Goal: Information Seeking & Learning: Learn about a topic

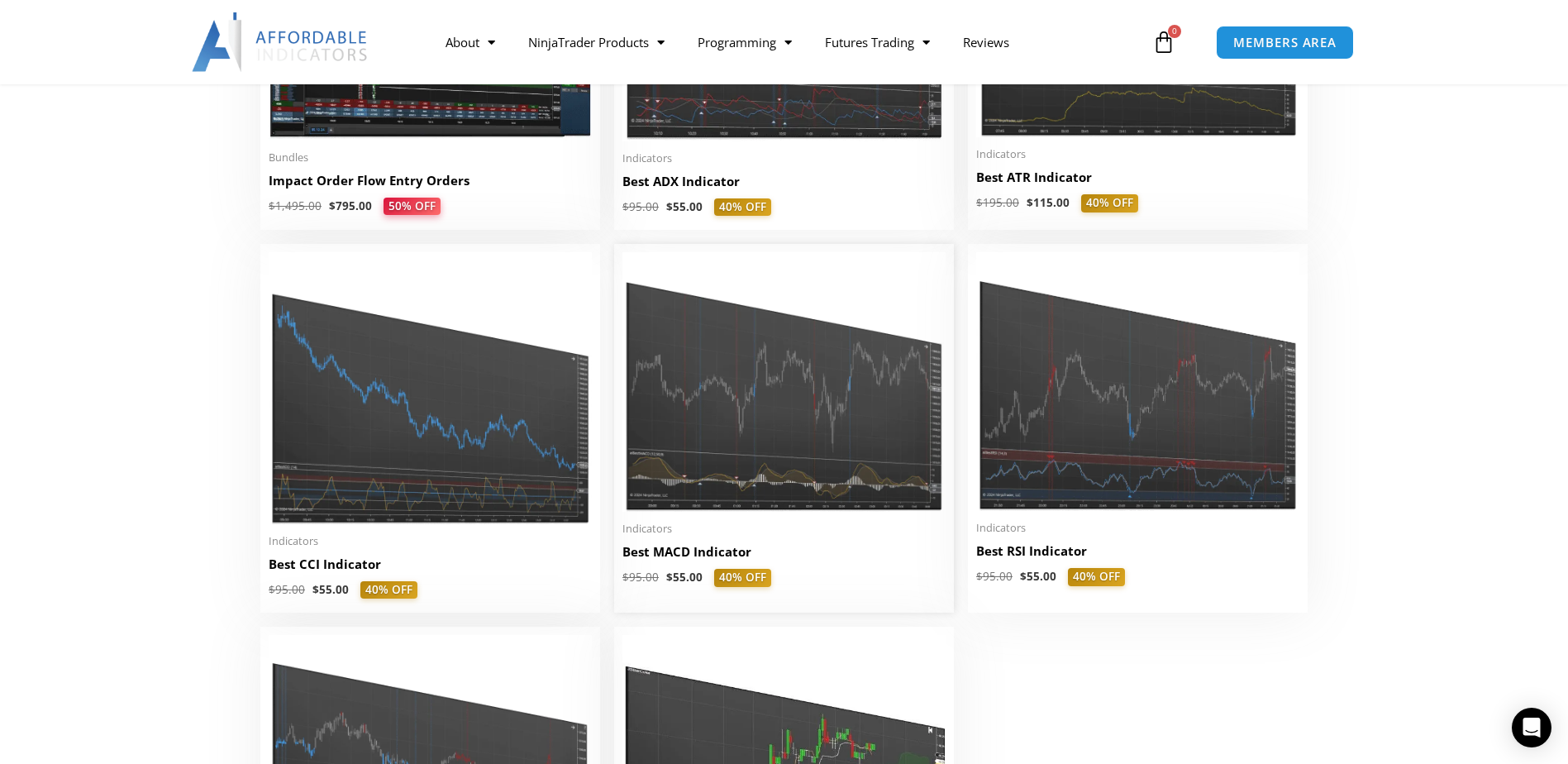
scroll to position [3556, 0]
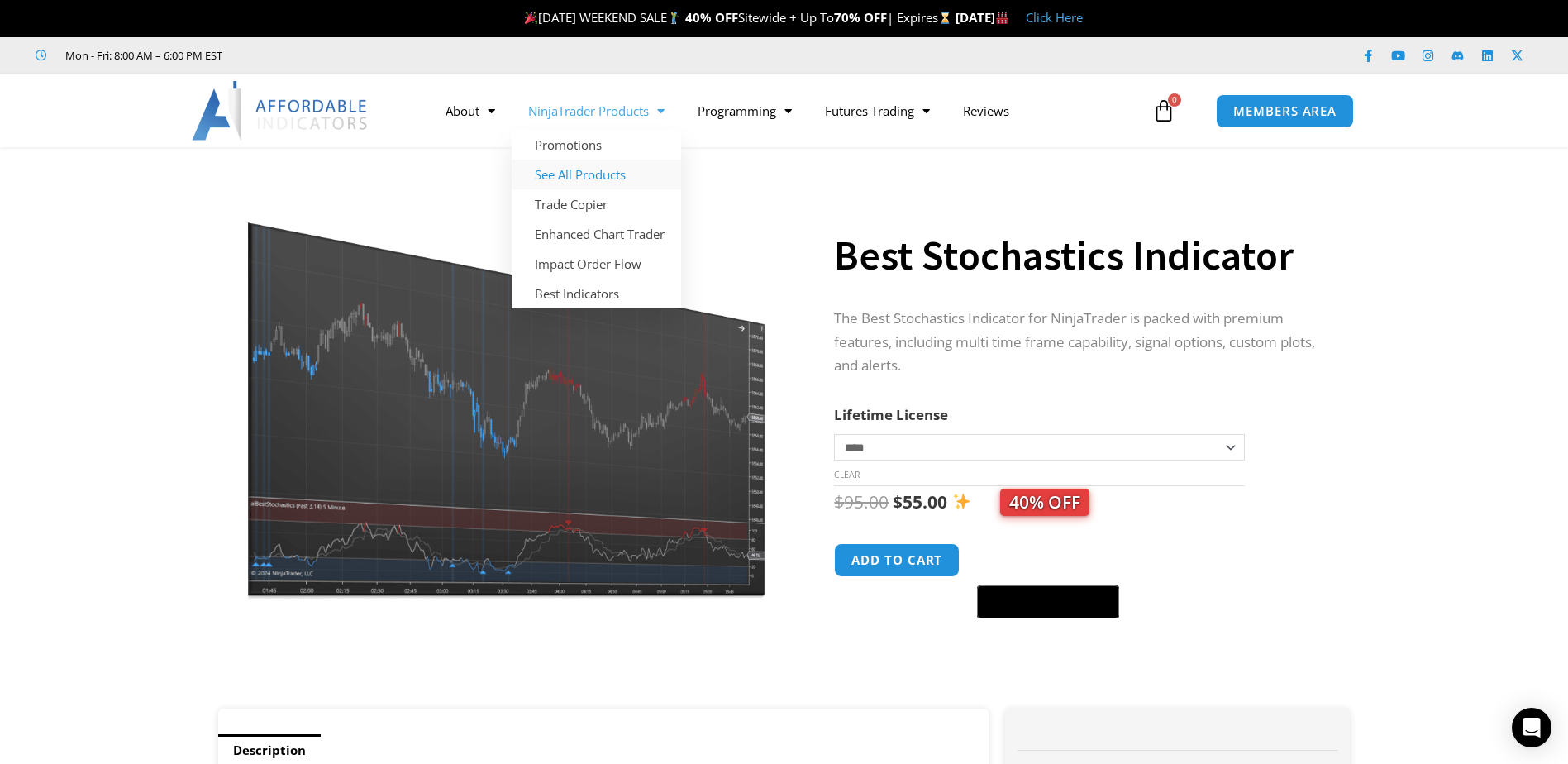
click at [609, 168] on link "See All Products" at bounding box center [597, 174] width 170 height 29
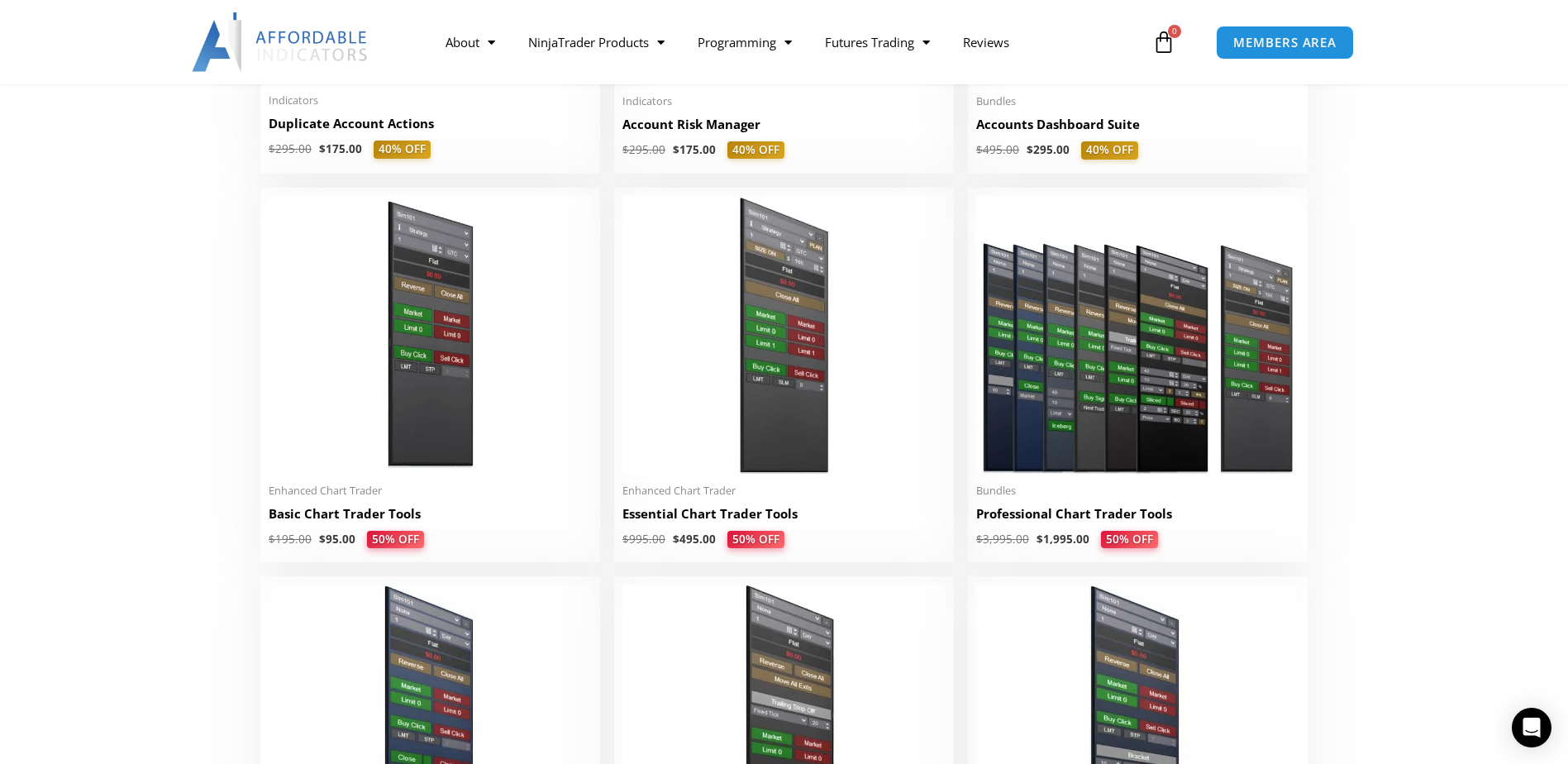
scroll to position [909, 0]
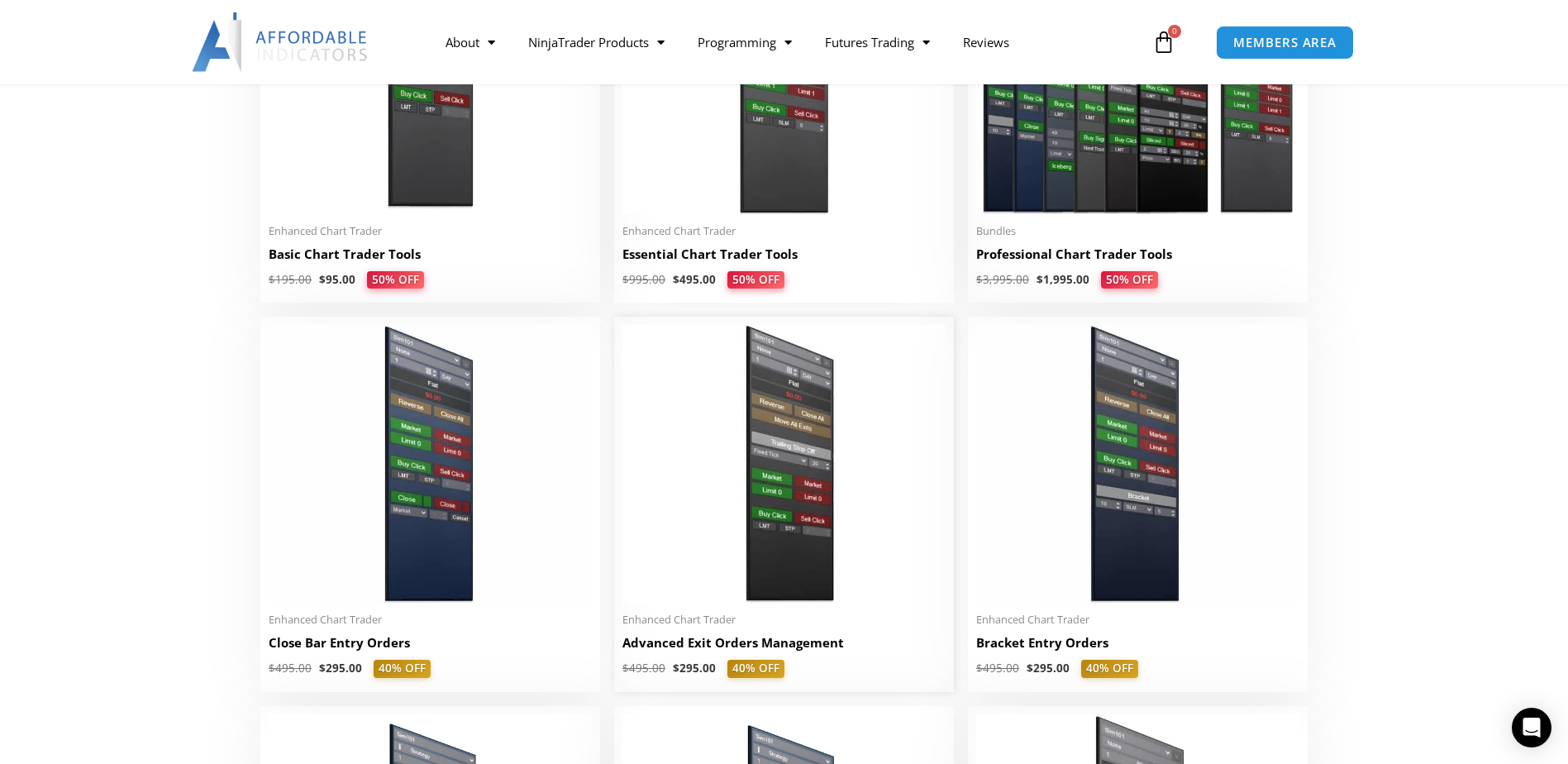
click at [720, 493] on img at bounding box center [784, 464] width 323 height 278
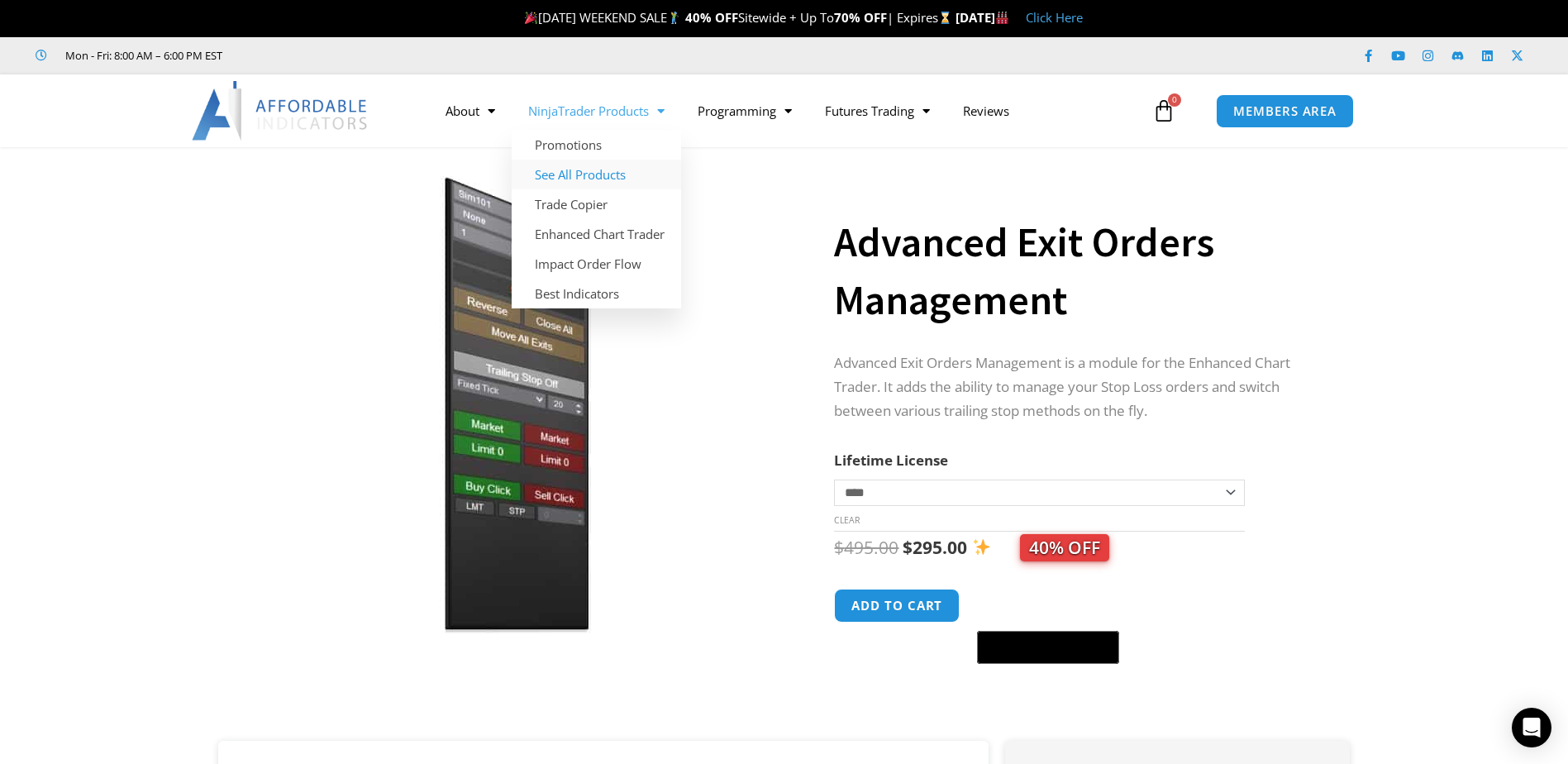
click at [620, 170] on link "See All Products" at bounding box center [597, 174] width 170 height 29
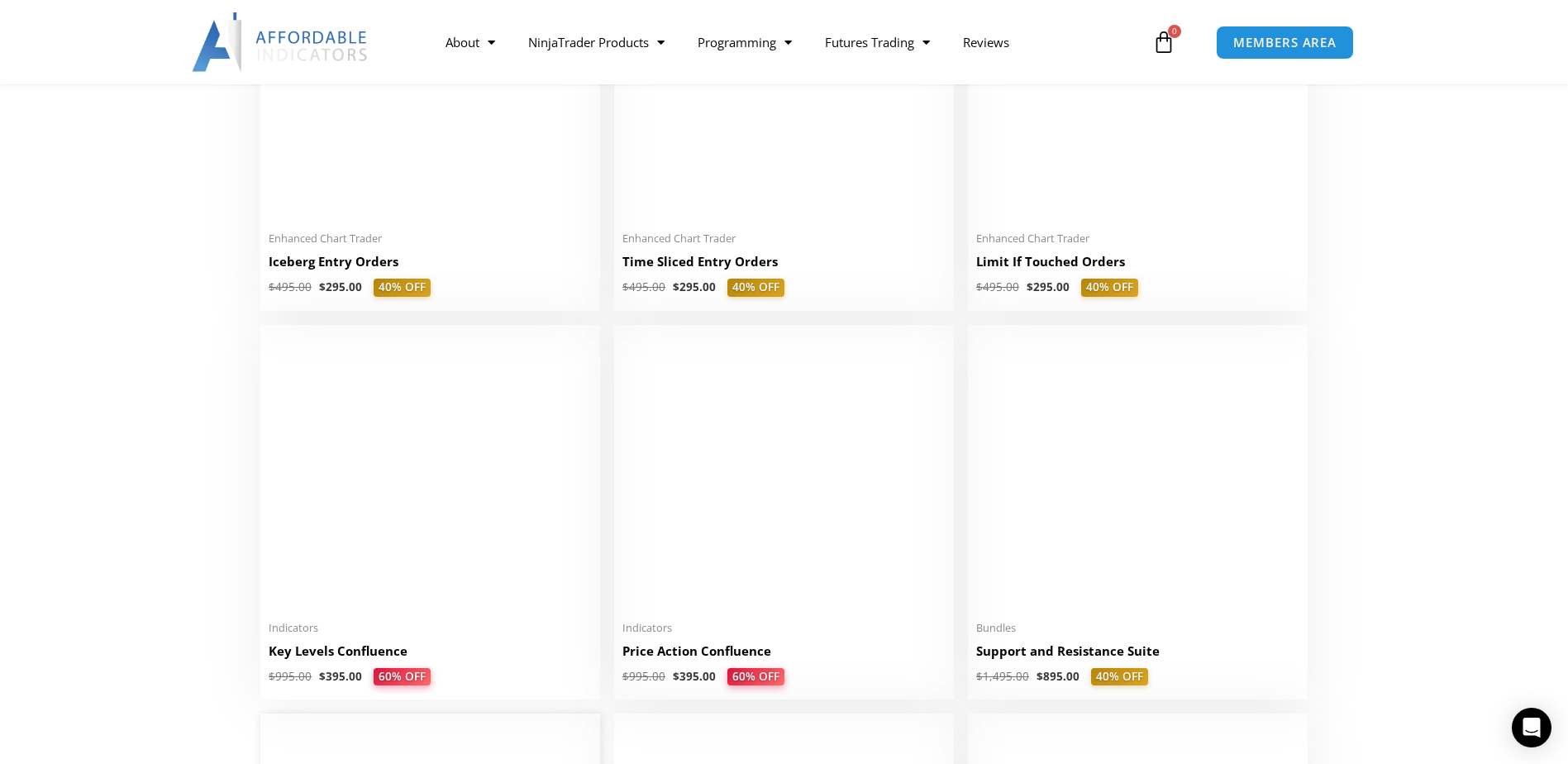
scroll to position [2067, 0]
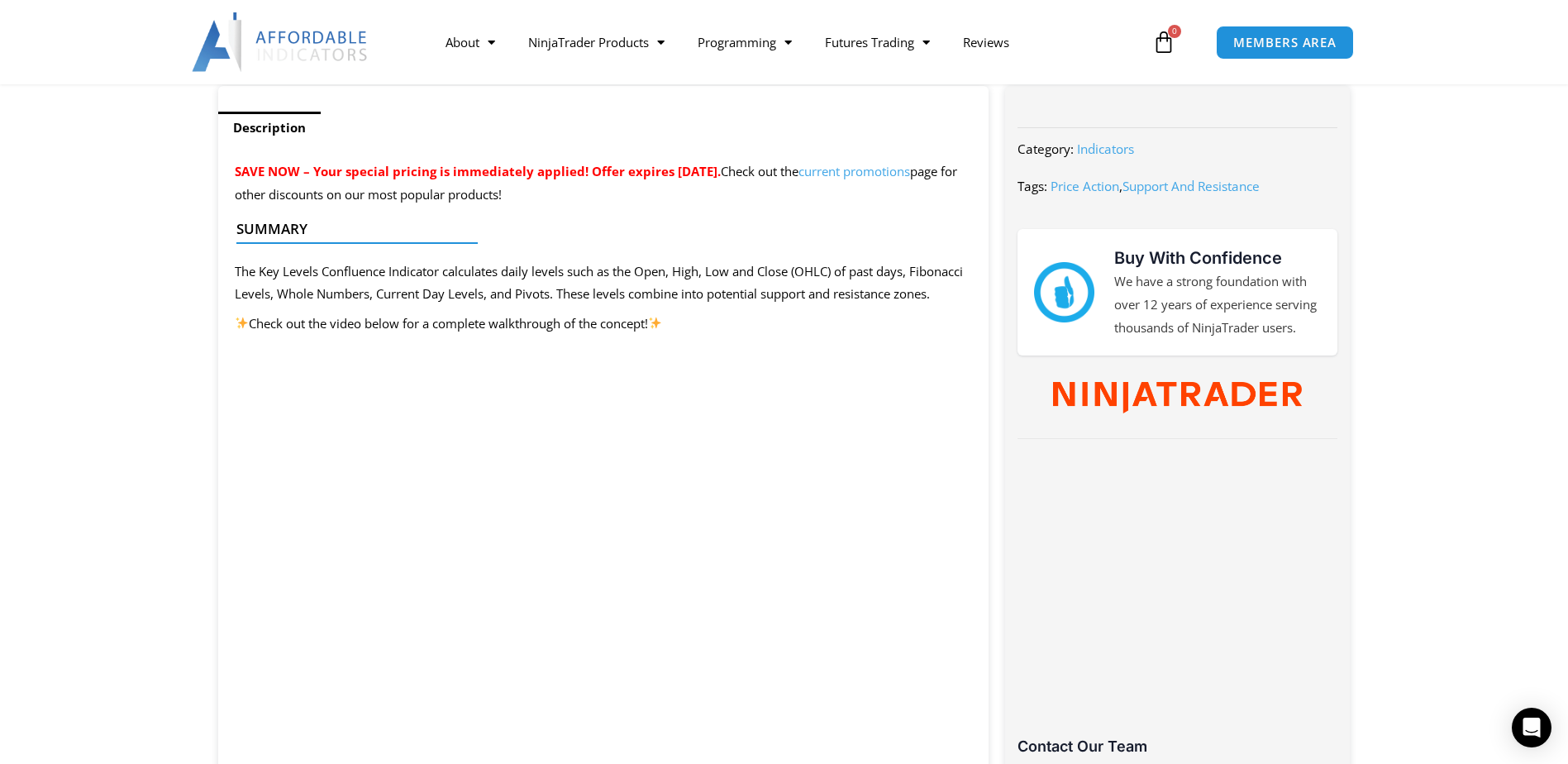
scroll to position [662, 0]
